Goal: Task Accomplishment & Management: Manage account settings

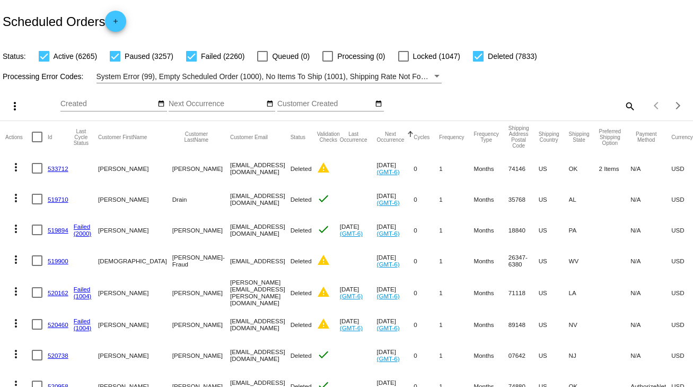
click at [629, 103] on mat-icon "search" at bounding box center [629, 106] width 13 height 16
click at [622, 103] on input "Search" at bounding box center [549, 104] width 173 height 8
paste input "963924"
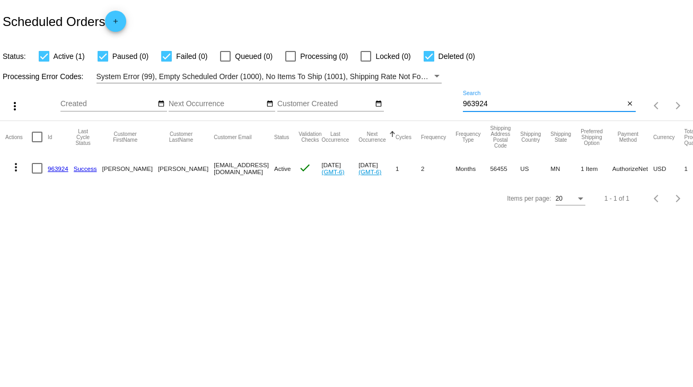
type input "963924"
drag, startPoint x: 166, startPoint y: 163, endPoint x: 248, endPoint y: 168, distance: 82.9
click at [248, 168] on mat-row "more_vert 963924 Success [PERSON_NAME] [EMAIL_ADDRESS][DOMAIN_NAME] Active chec…" at bounding box center [389, 168] width 768 height 31
copy mat-row "[EMAIL_ADDRESS][DOMAIN_NAME]"
click at [33, 168] on div at bounding box center [37, 168] width 11 height 11
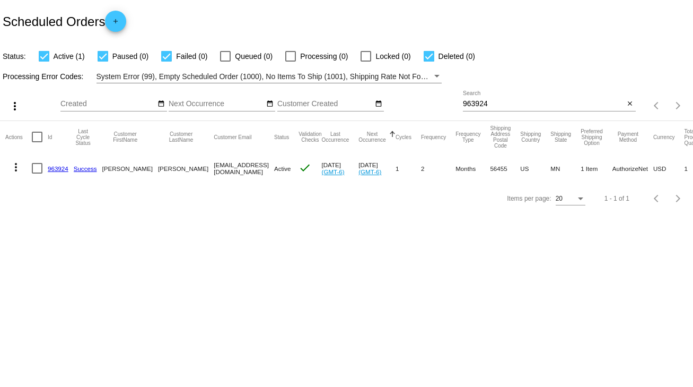
click at [37, 174] on input "checkbox" at bounding box center [37, 174] width 1 height 1
checkbox input "true"
click at [15, 171] on mat-icon "more_vert" at bounding box center [16, 167] width 13 height 13
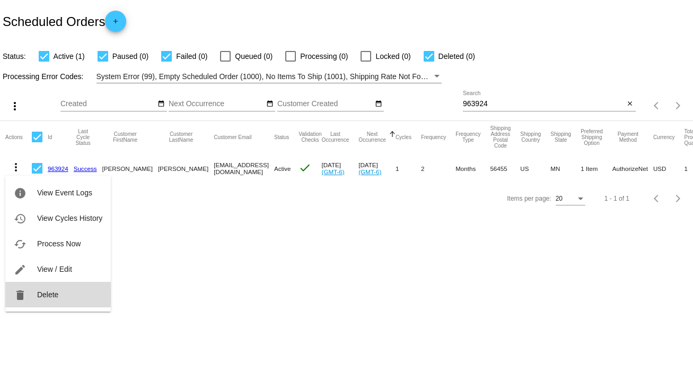
click at [44, 297] on span "Delete" at bounding box center [47, 294] width 21 height 8
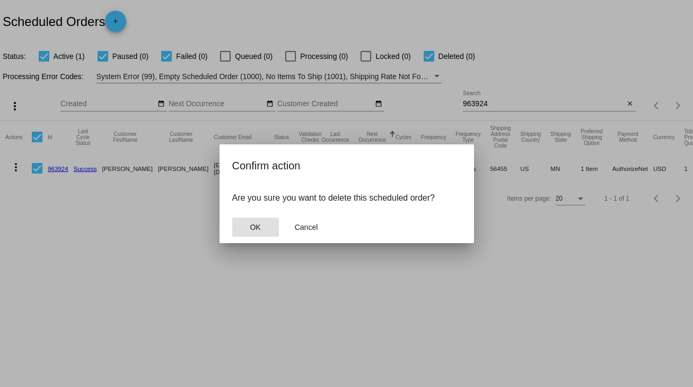
click at [265, 221] on button "OK" at bounding box center [255, 227] width 47 height 19
